Goal: Find specific page/section: Find specific page/section

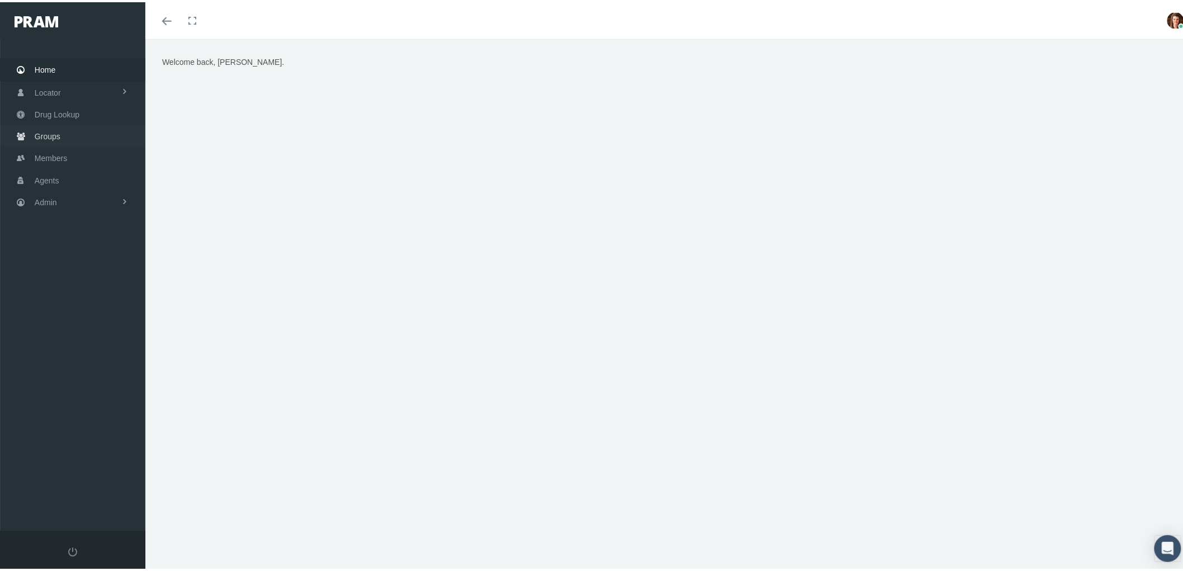
click at [66, 134] on link "Groups" at bounding box center [72, 134] width 145 height 22
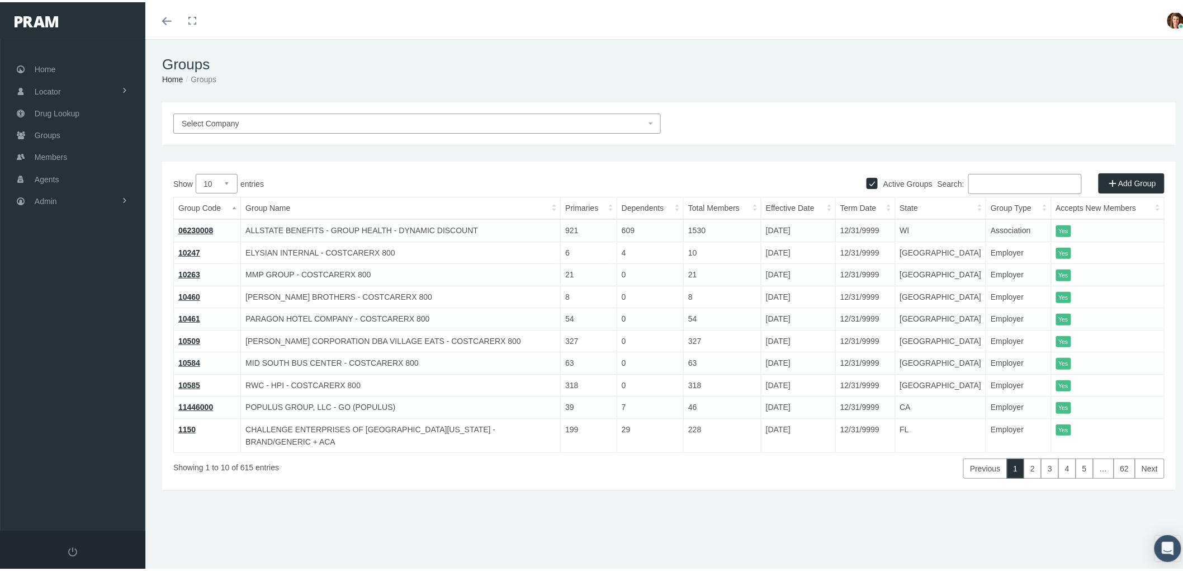
click at [1015, 178] on input "Search:" at bounding box center [1026, 182] width 114 height 20
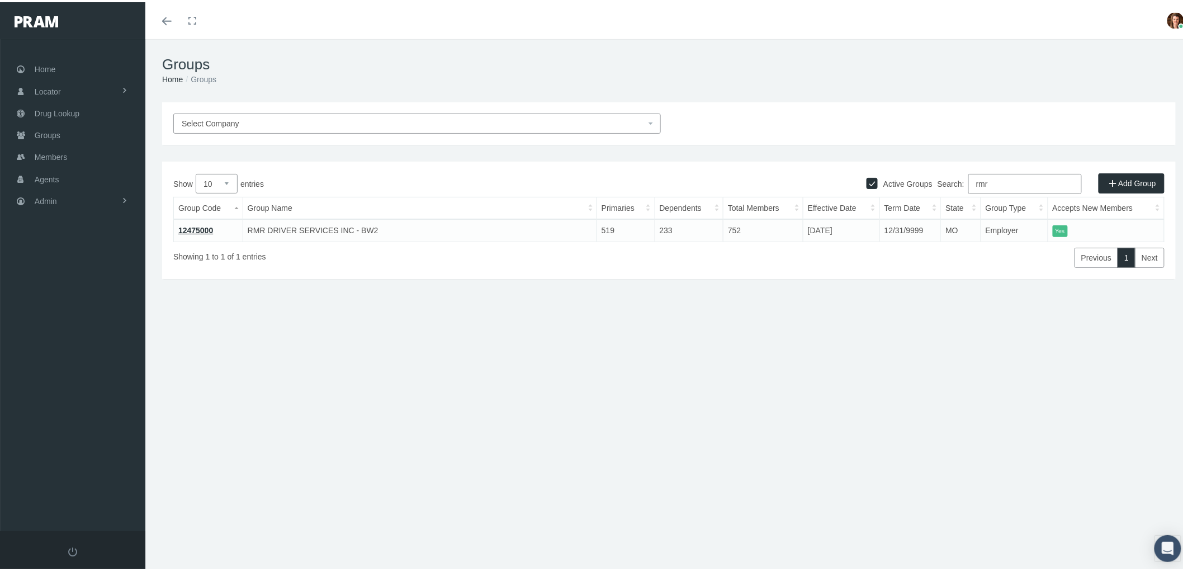
type input "rmr"
click at [200, 226] on link "12475000" at bounding box center [195, 228] width 35 height 9
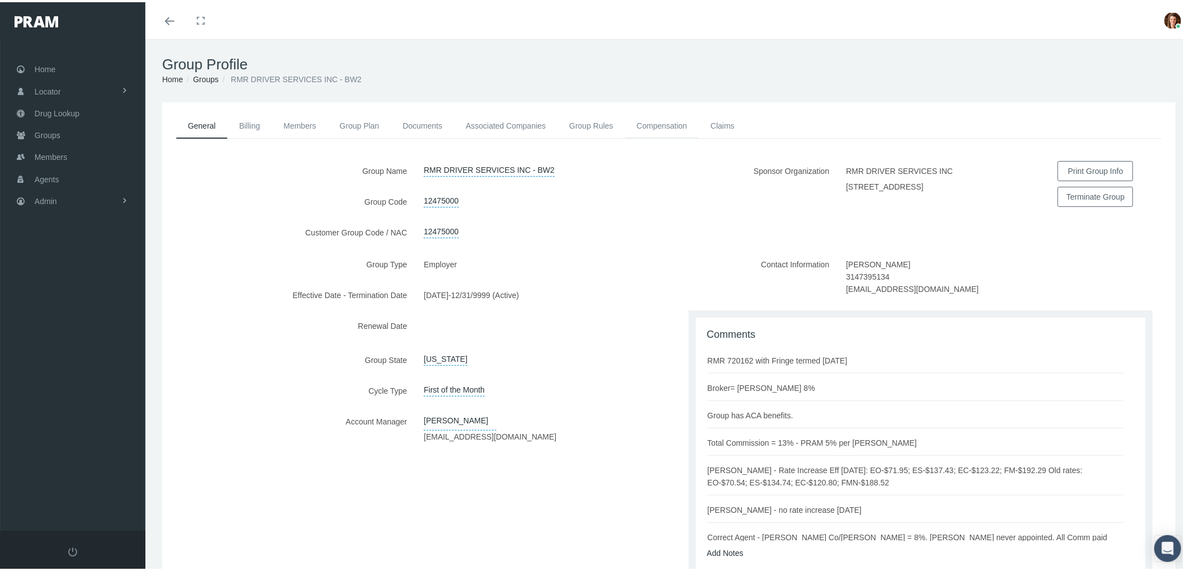
click at [674, 126] on link "Compensation" at bounding box center [662, 123] width 74 height 25
